Goal: Obtain resource: Download file/media

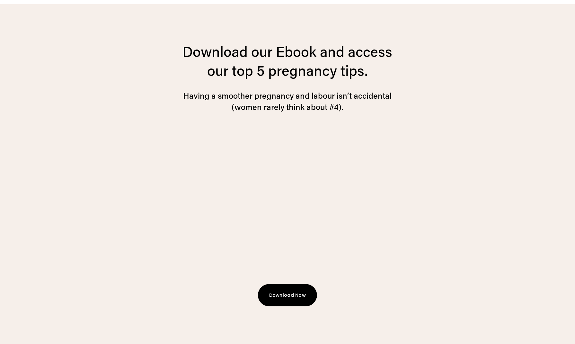
scroll to position [1769, 0]
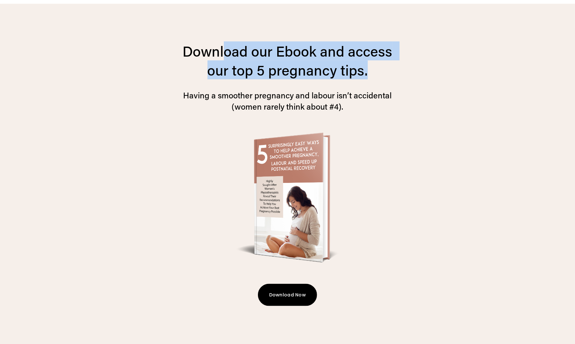
drag, startPoint x: 226, startPoint y: 61, endPoint x: 400, endPoint y: 68, distance: 175.0
click at [400, 68] on div "Download our Ebook and access our top 5 pregnancy tips. Having a smoother pregn…" at bounding box center [288, 80] width 236 height 76
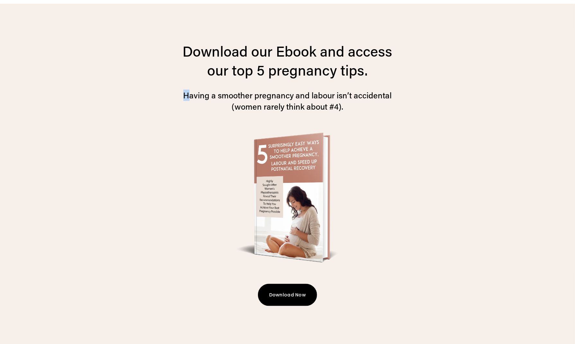
click at [400, 68] on div "Download our Ebook and access our top 5 pregnancy tips. Having a smoother pregn…" at bounding box center [288, 80] width 236 height 76
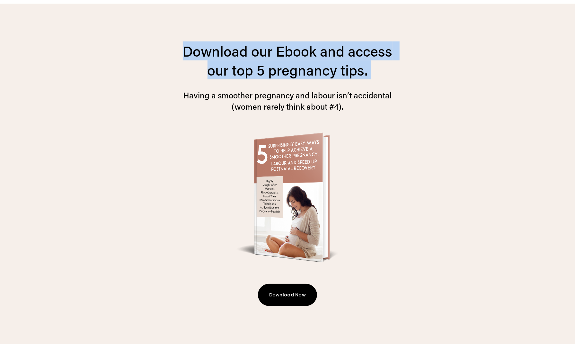
click at [400, 68] on div "Download our Ebook and access our top 5 pregnancy tips. Having a smoother pregn…" at bounding box center [288, 80] width 236 height 76
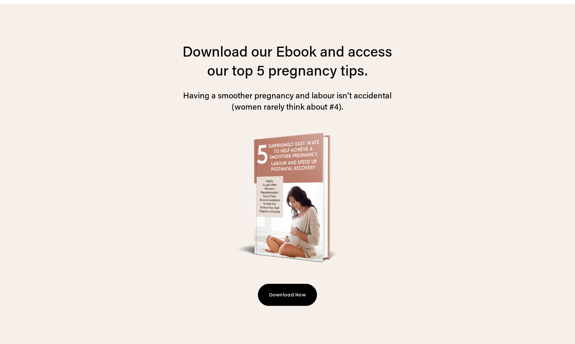
click at [314, 88] on div "Download our Ebook and access our top 5 pregnancy tips. Having a smoother pregn…" at bounding box center [287, 77] width 225 height 70
click at [290, 98] on h4 "Having a smoother pregnancy and labour isn’t accidental (women rarely think abo…" at bounding box center [287, 101] width 225 height 22
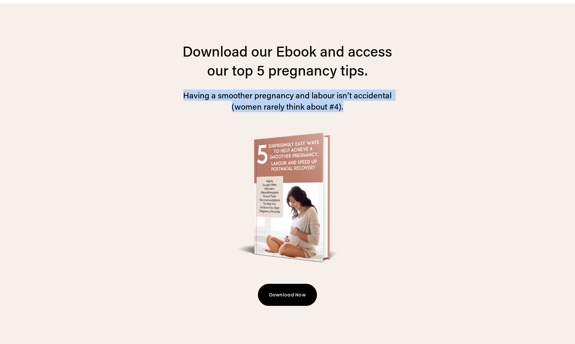
click at [290, 98] on h4 "Having a smoother pregnancy and labour isn’t accidental (women rarely think abo…" at bounding box center [287, 101] width 225 height 22
click at [291, 98] on h4 "Having a smoother pregnancy and labour isn’t accidental (women rarely think abo…" at bounding box center [287, 101] width 225 height 22
click at [409, 114] on div "Download our Ebook and access our top 5 pregnancy tips. Having a smoother pregn…" at bounding box center [288, 177] width 496 height 346
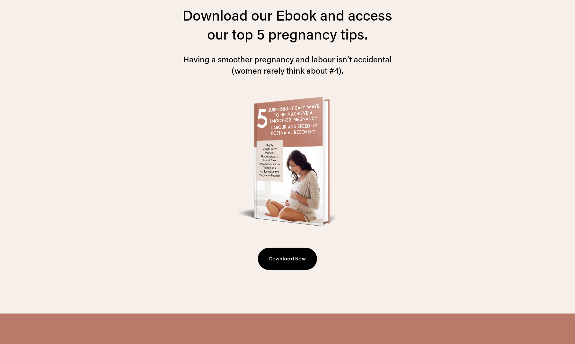
scroll to position [1809, 0]
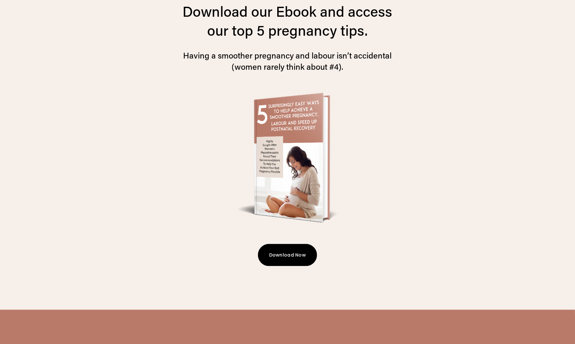
click at [291, 254] on button "Download Now" at bounding box center [287, 255] width 59 height 22
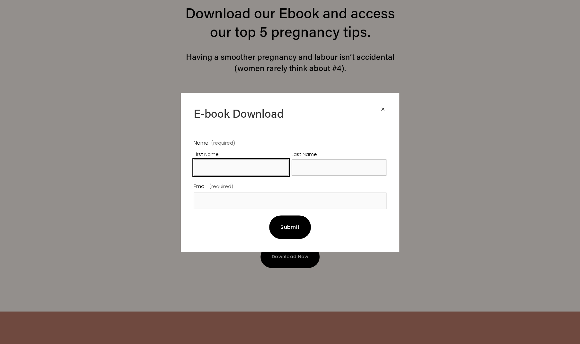
click at [248, 171] on input "First Name" at bounding box center [241, 167] width 95 height 16
type input "Laura"
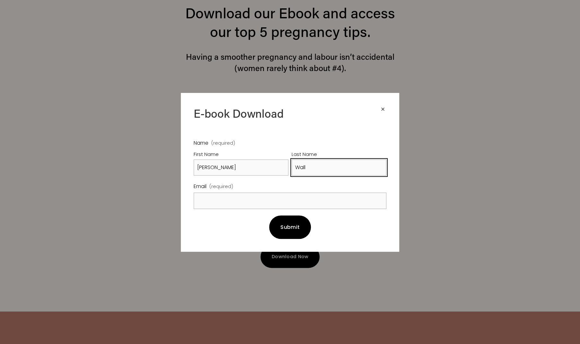
type input "Wall"
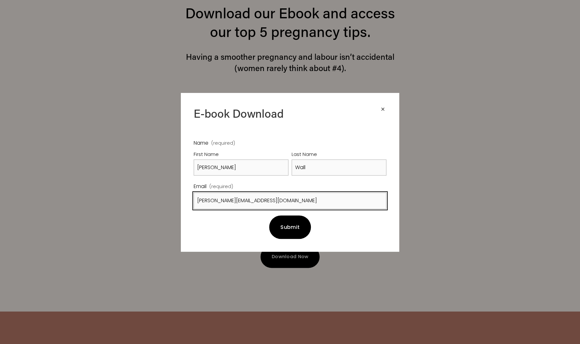
type input "laura.mason17@gmail.com"
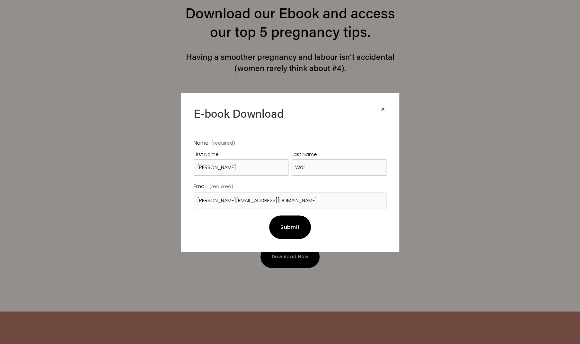
click at [289, 232] on button "Submit Submit" at bounding box center [290, 226] width 42 height 23
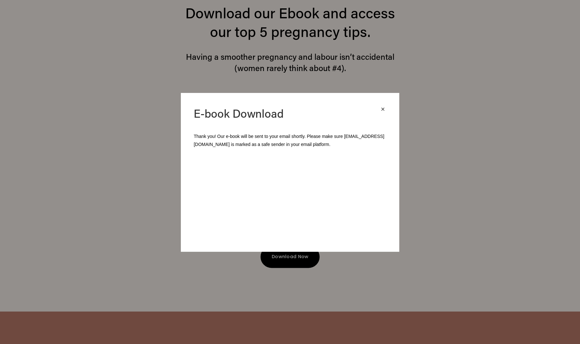
click at [259, 139] on p "Thank you! Our e-book will be sent to your email shortly. Please make sure hell…" at bounding box center [290, 140] width 193 height 16
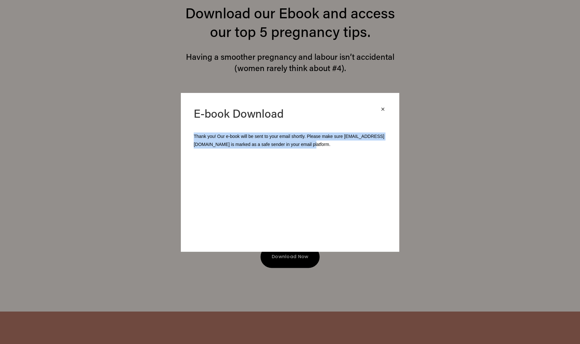
click at [259, 139] on p "Thank you! Our e-book will be sent to your email shortly. Please make sure hell…" at bounding box center [290, 140] width 193 height 16
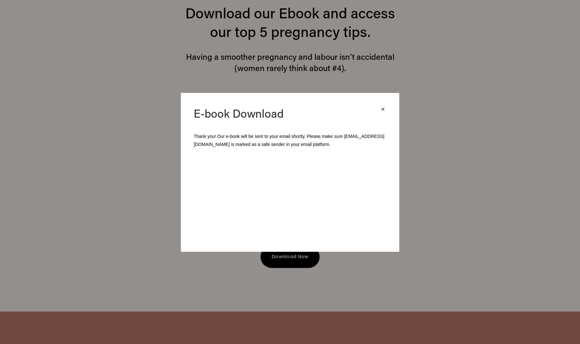
click at [259, 139] on p "Thank you! Our e-book will be sent to your email shortly. Please make sure hell…" at bounding box center [290, 140] width 193 height 16
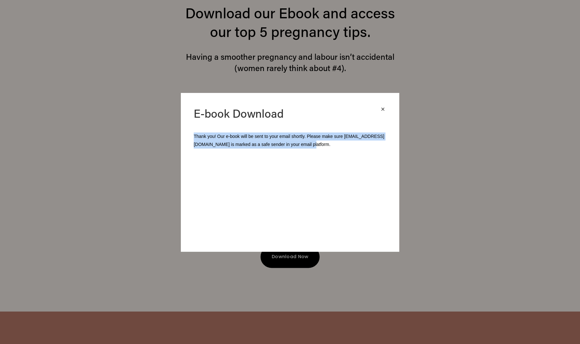
click at [259, 139] on p "Thank you! Our e-book will be sent to your email shortly. Please make sure hell…" at bounding box center [290, 140] width 193 height 16
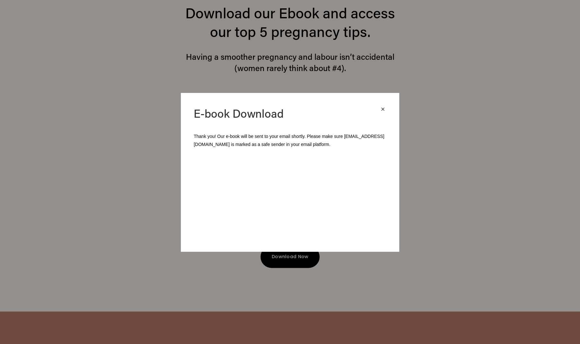
click at [382, 107] on div "×" at bounding box center [383, 109] width 7 height 7
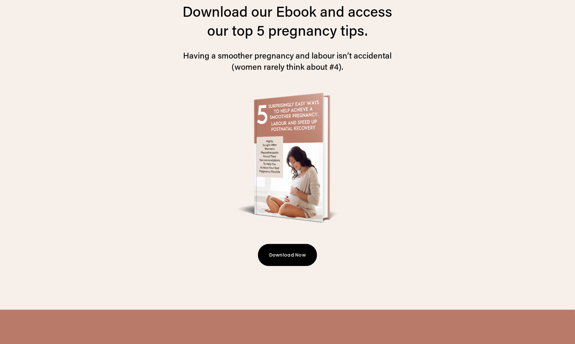
click at [295, 257] on button "Download Now" at bounding box center [287, 255] width 59 height 22
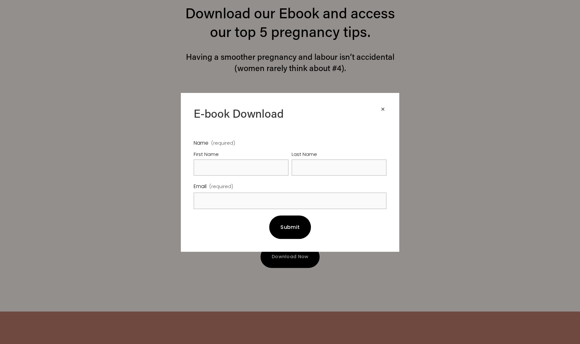
click at [380, 106] on div "×" at bounding box center [383, 109] width 7 height 7
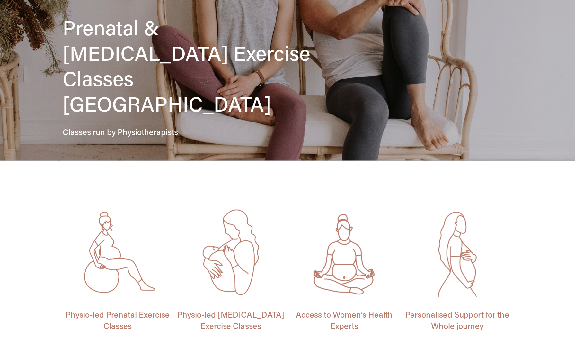
scroll to position [0, 0]
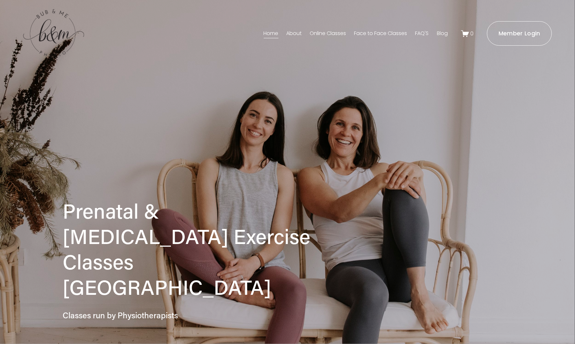
click at [291, 32] on link "About" at bounding box center [294, 33] width 15 height 10
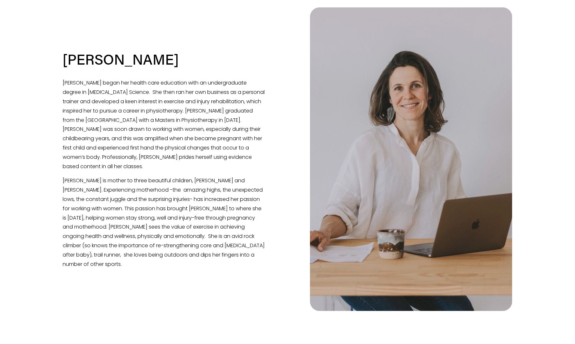
scroll to position [415, 0]
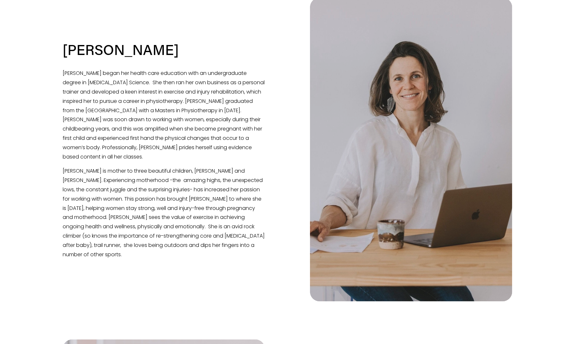
click at [239, 90] on p "[PERSON_NAME] began her health care education with an undergraduate degree in […" at bounding box center [164, 115] width 202 height 93
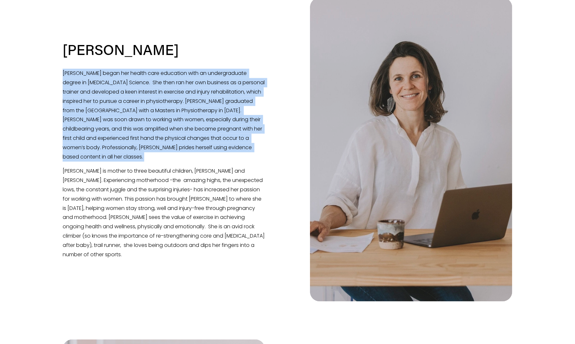
click at [239, 90] on p "[PERSON_NAME] began her health care education with an undergraduate degree in […" at bounding box center [164, 115] width 202 height 93
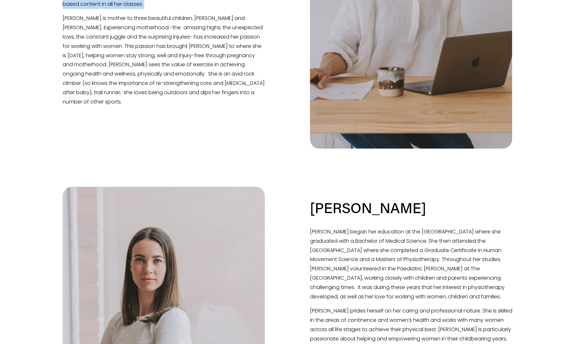
scroll to position [633, 0]
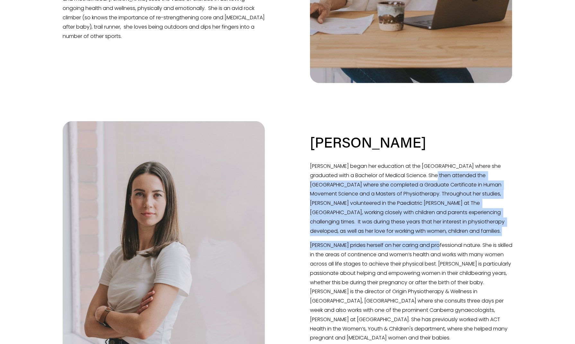
drag, startPoint x: 421, startPoint y: 183, endPoint x: 435, endPoint y: 244, distance: 63.0
click at [435, 244] on div "[PERSON_NAME] began her education at the [GEOGRAPHIC_DATA] where she graduated …" at bounding box center [411, 287] width 202 height 251
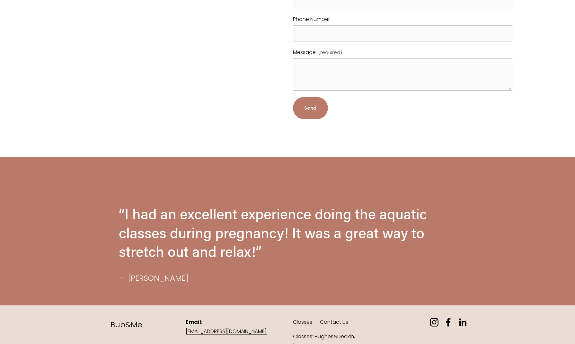
scroll to position [1887, 0]
